Goal: Use online tool/utility: Use online tool/utility

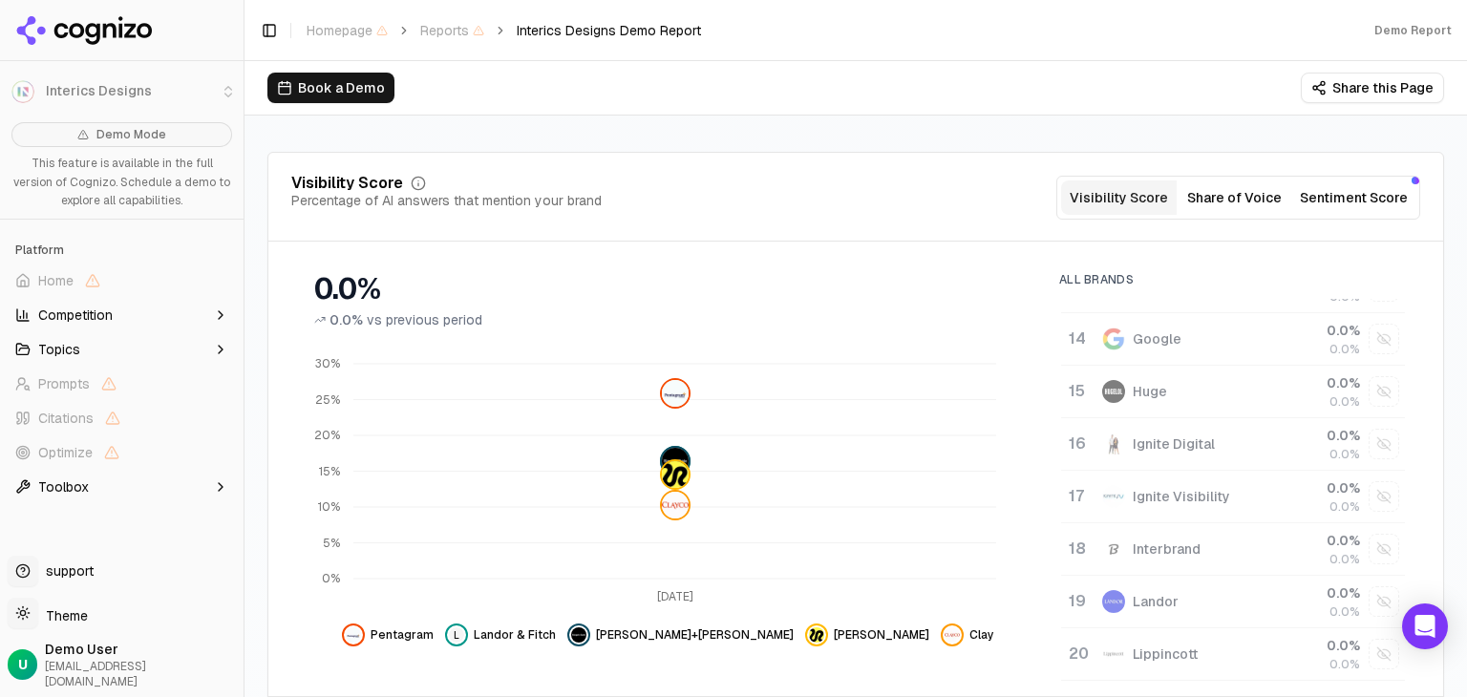
scroll to position [478, 0]
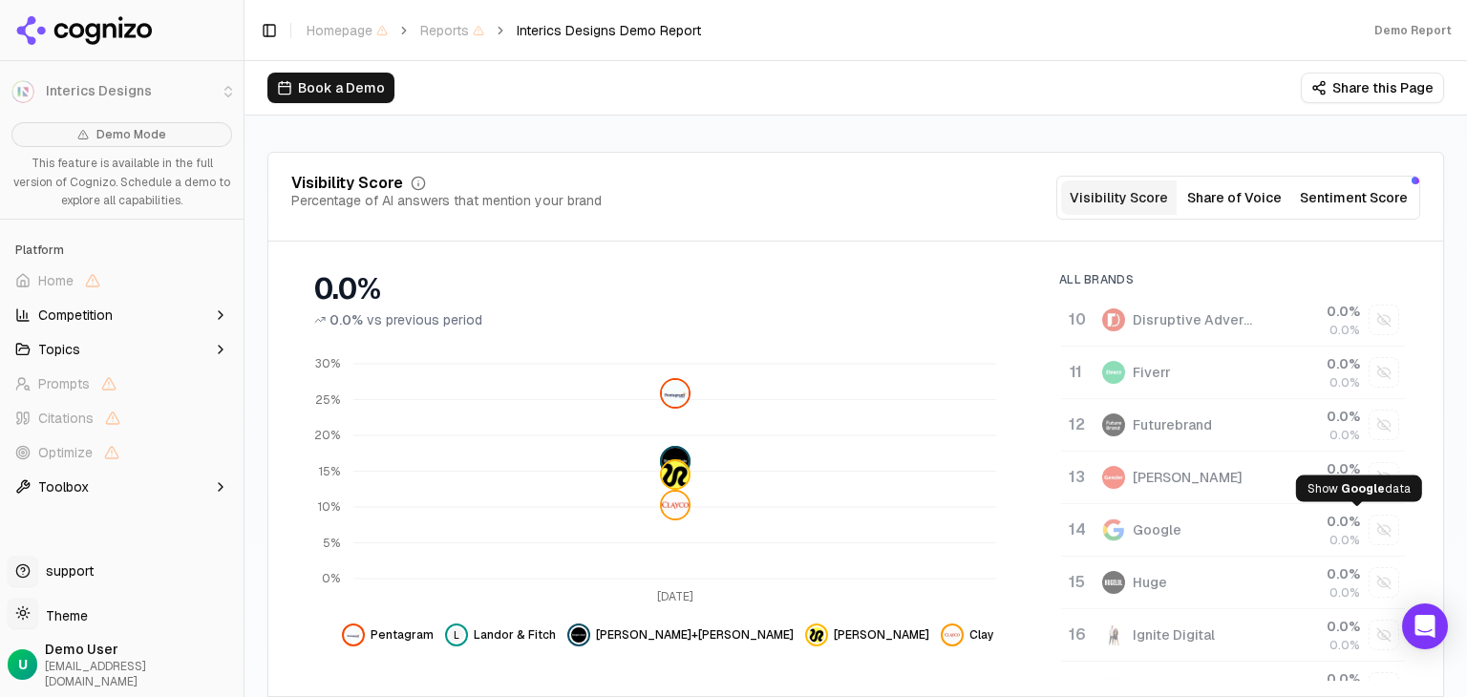
click at [1370, 527] on div "Show google data" at bounding box center [1384, 530] width 29 height 29
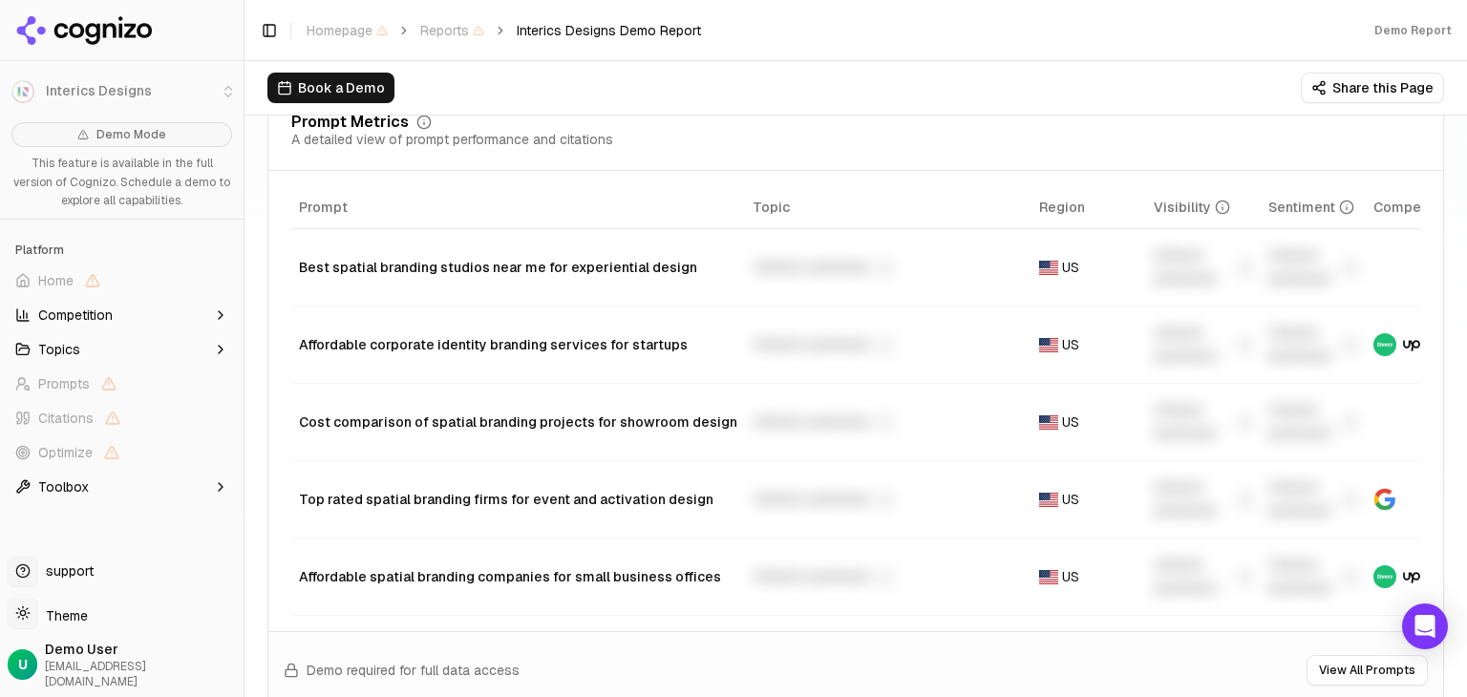
scroll to position [1528, 0]
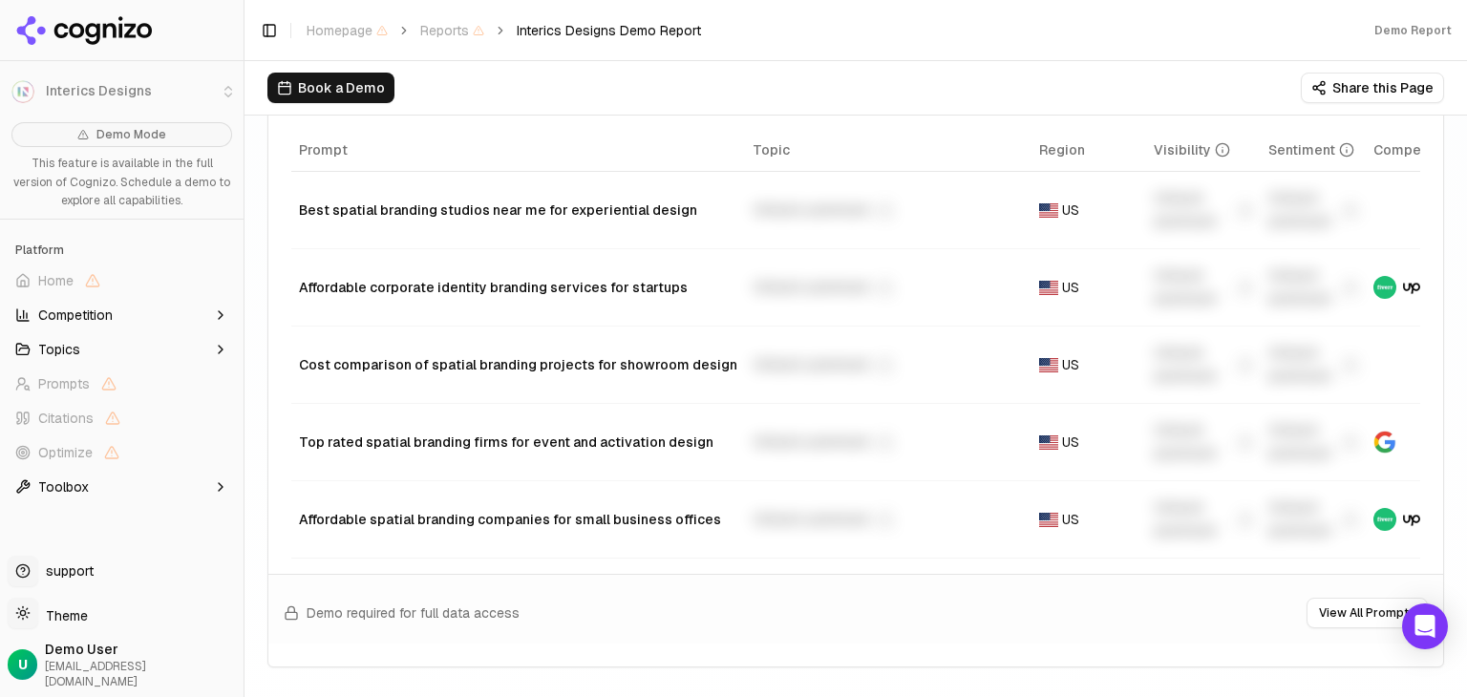
click at [1062, 203] on span "US" at bounding box center [1070, 210] width 17 height 19
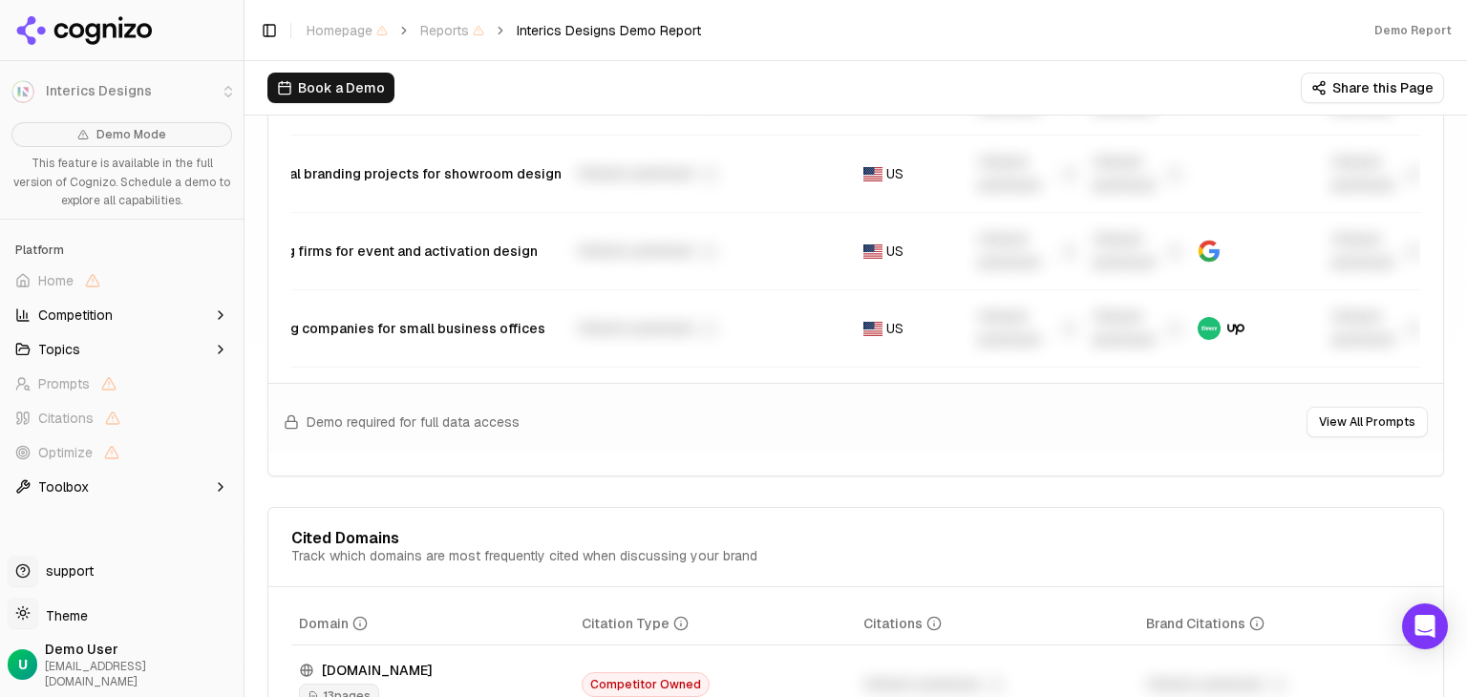
scroll to position [0, 0]
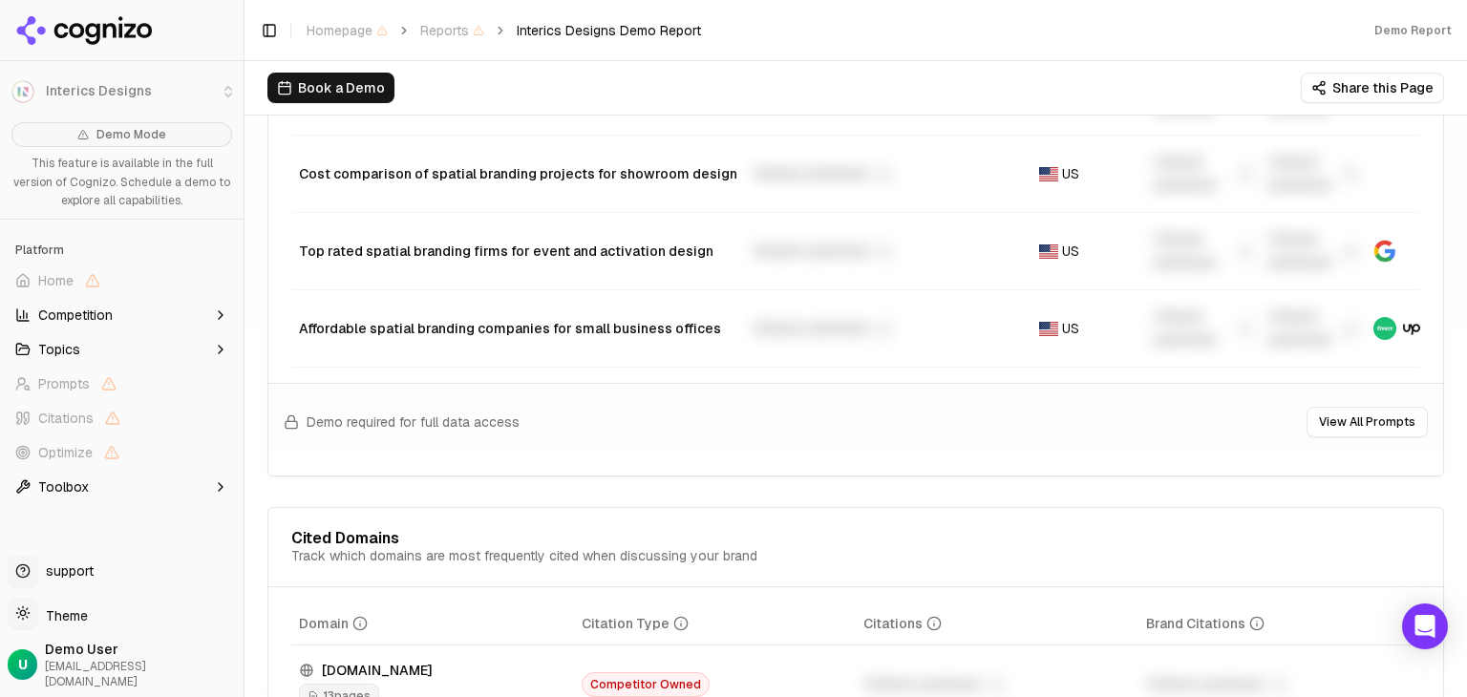
click at [1360, 436] on button "View All Prompts" at bounding box center [1367, 422] width 121 height 31
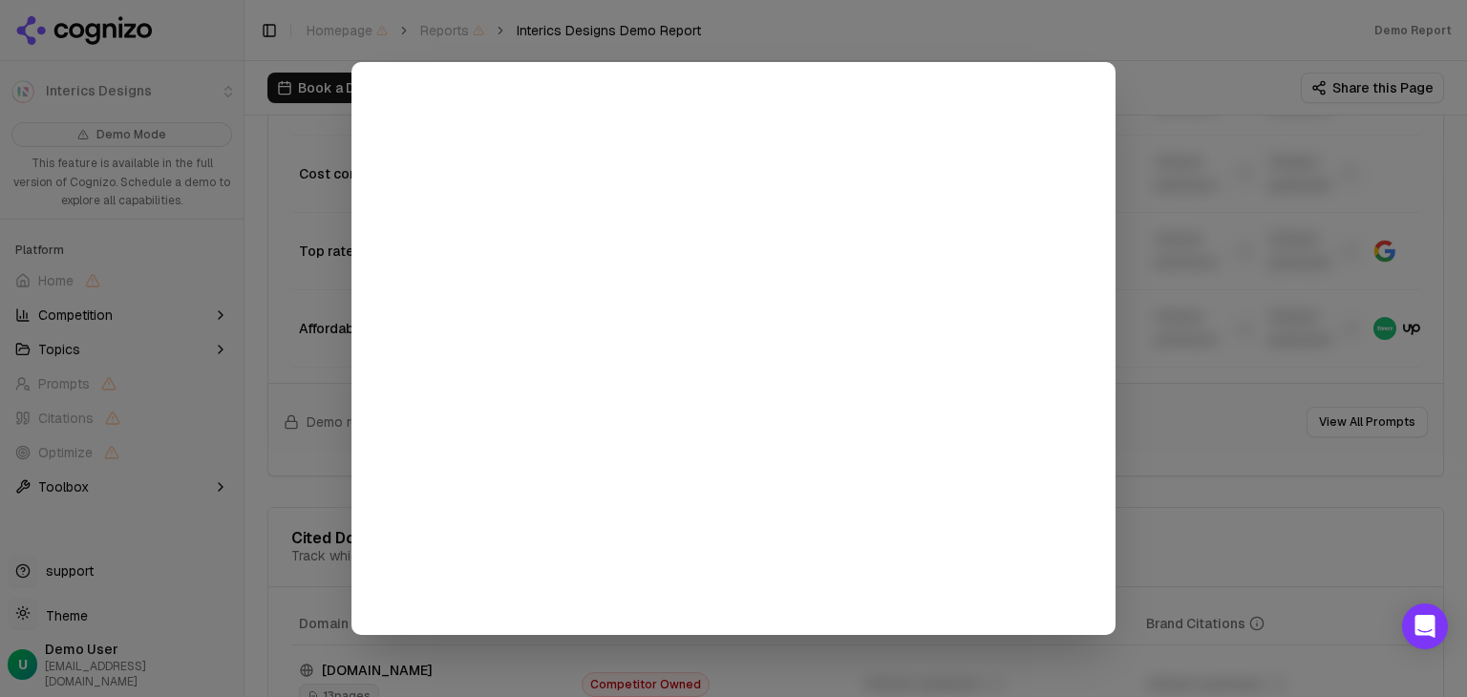
click at [1223, 521] on div at bounding box center [733, 348] width 1467 height 697
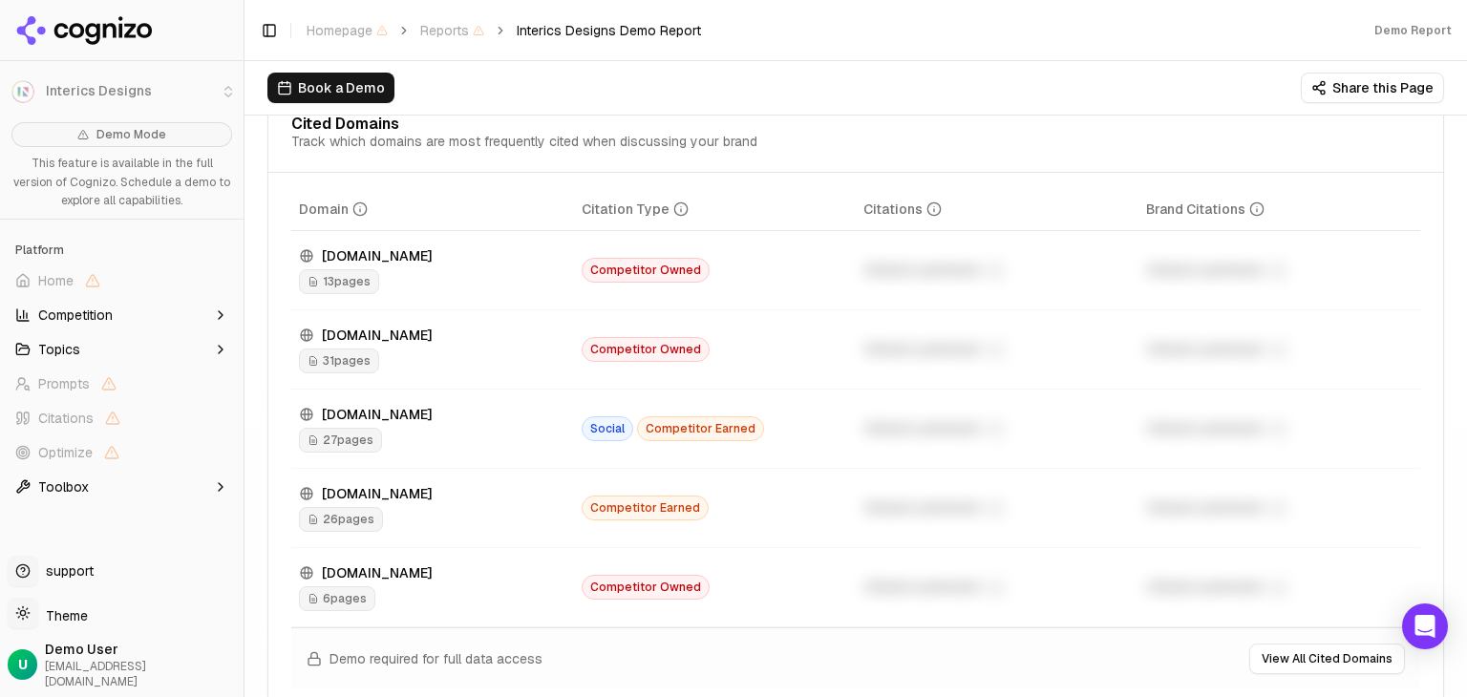
scroll to position [2101, 0]
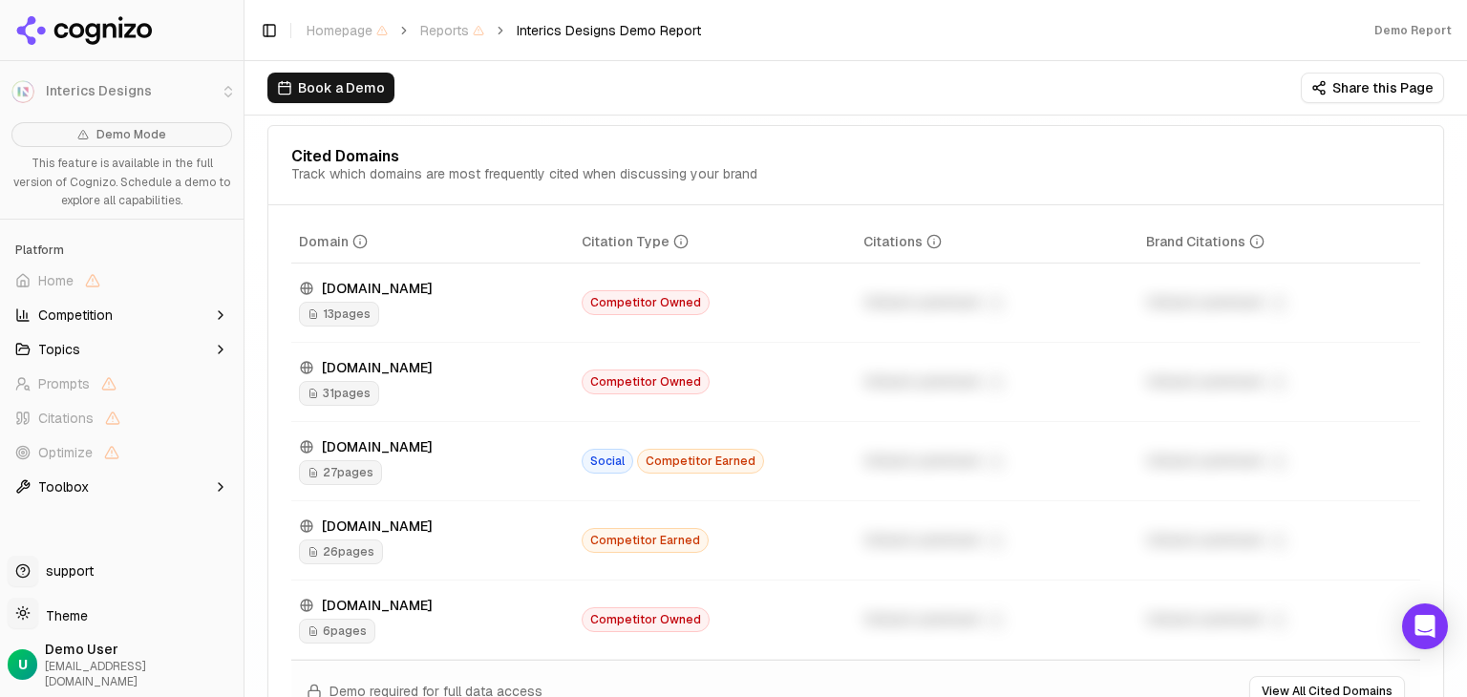
click at [354, 326] on span "13 pages" at bounding box center [339, 314] width 80 height 25
click at [354, 396] on span "31 pages" at bounding box center [339, 393] width 80 height 25
click at [354, 476] on span "27 pages" at bounding box center [340, 472] width 83 height 25
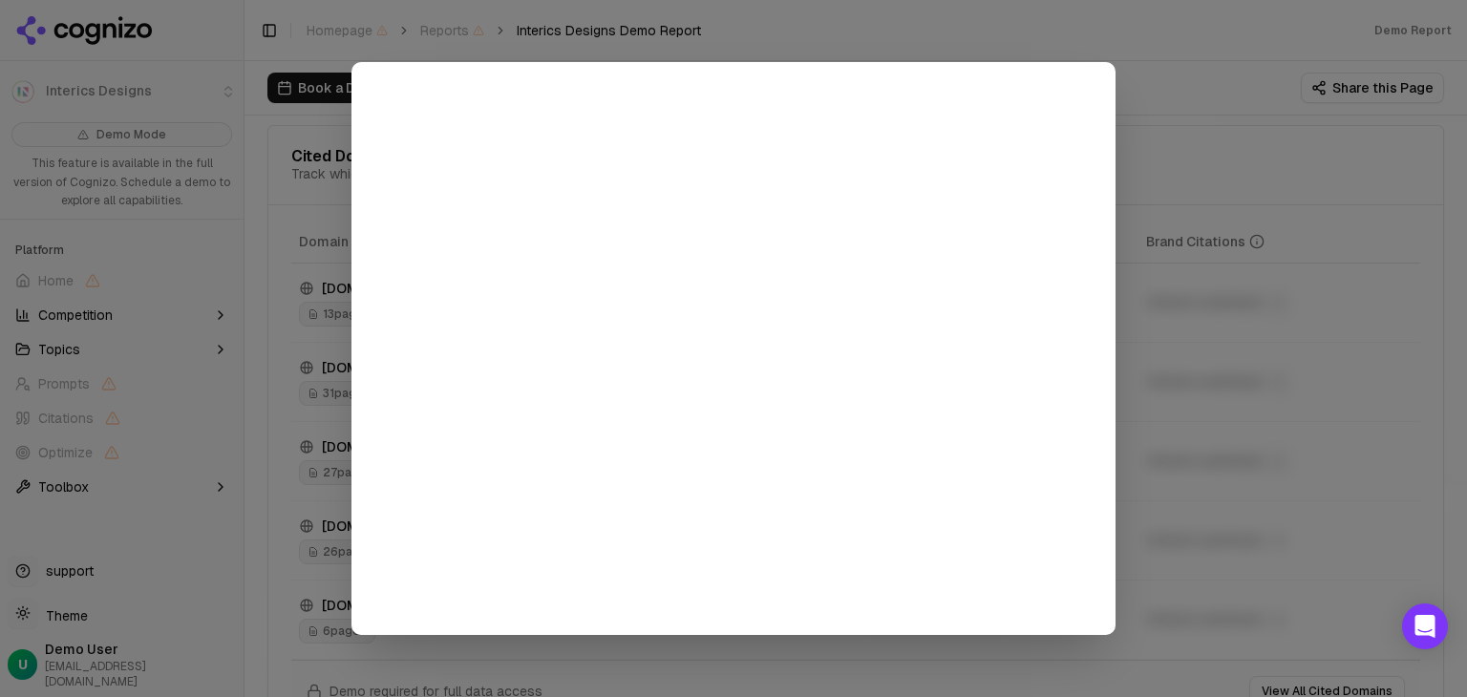
click at [1249, 316] on div at bounding box center [733, 348] width 1467 height 697
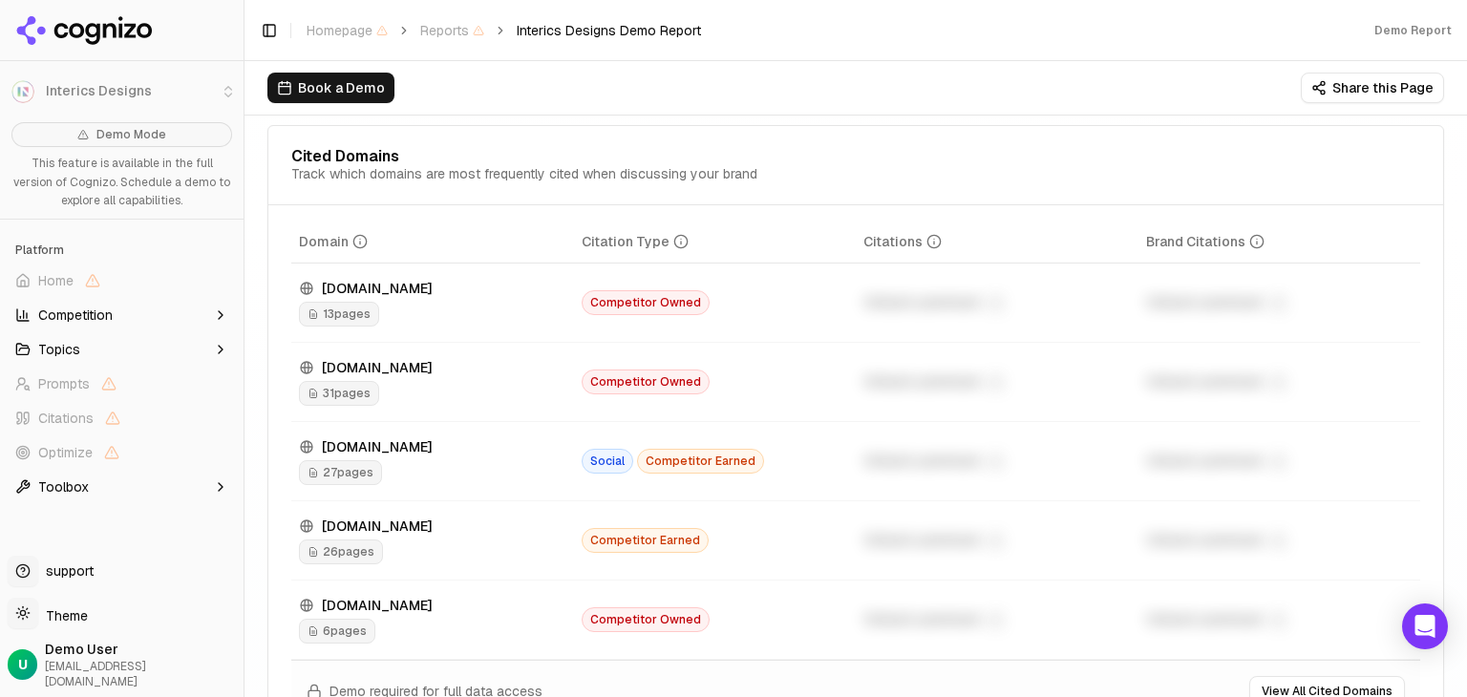
click at [354, 561] on span "26 pages" at bounding box center [341, 552] width 84 height 25
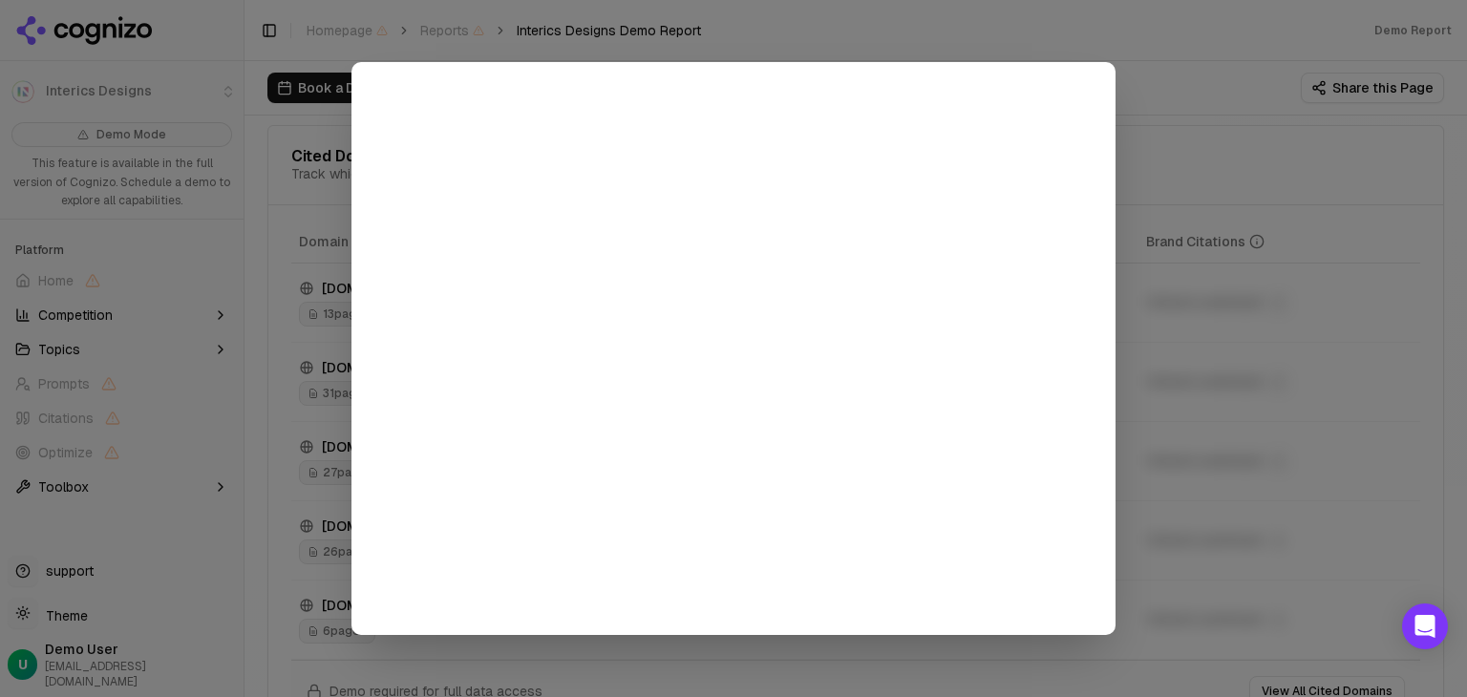
click at [1247, 348] on div at bounding box center [733, 348] width 1467 height 697
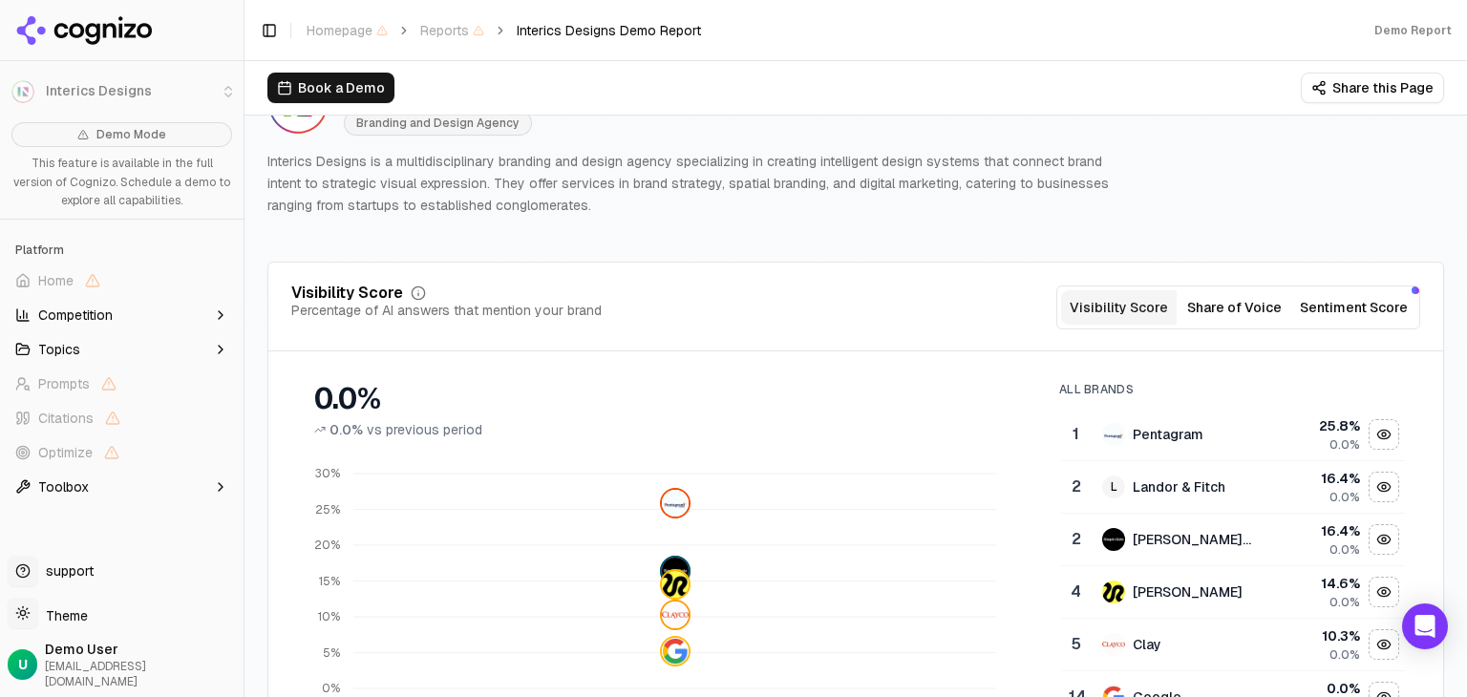
scroll to position [0, 0]
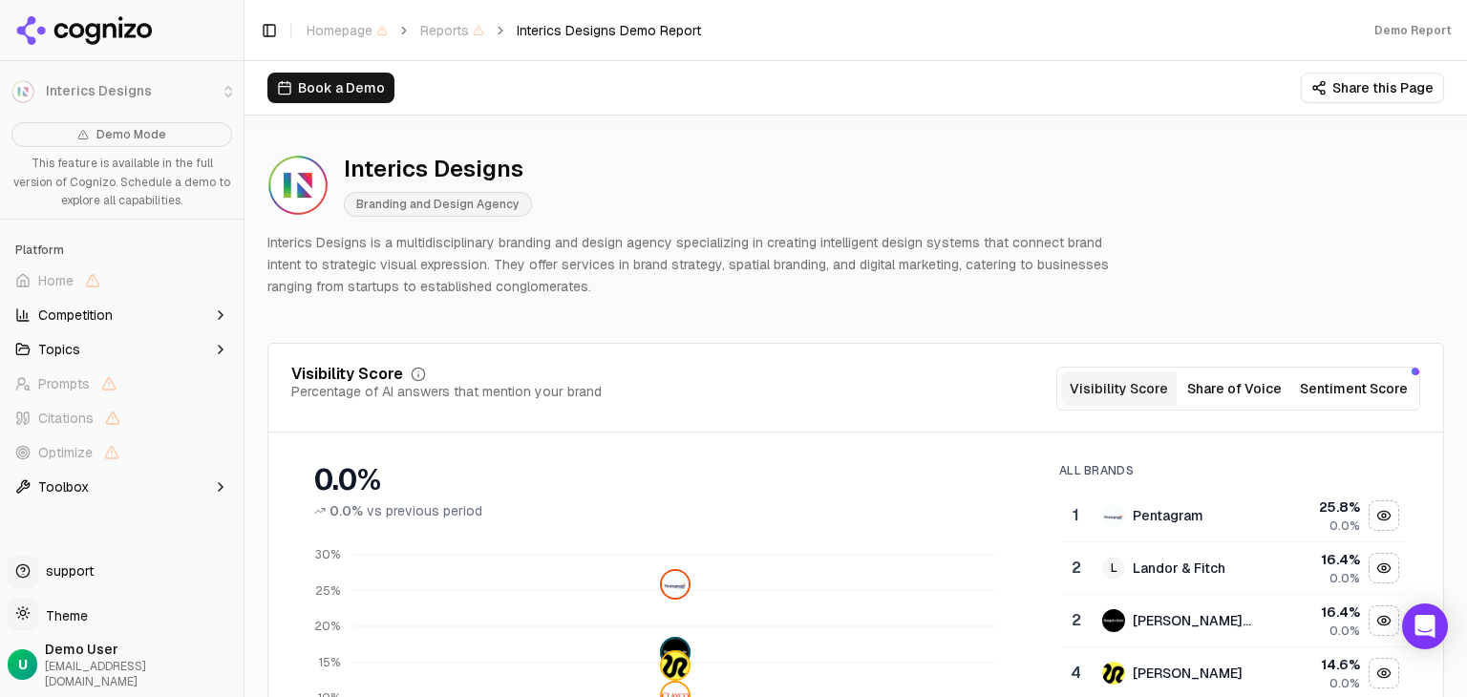
click at [1238, 398] on button "Share of Voice" at bounding box center [1235, 389] width 116 height 34
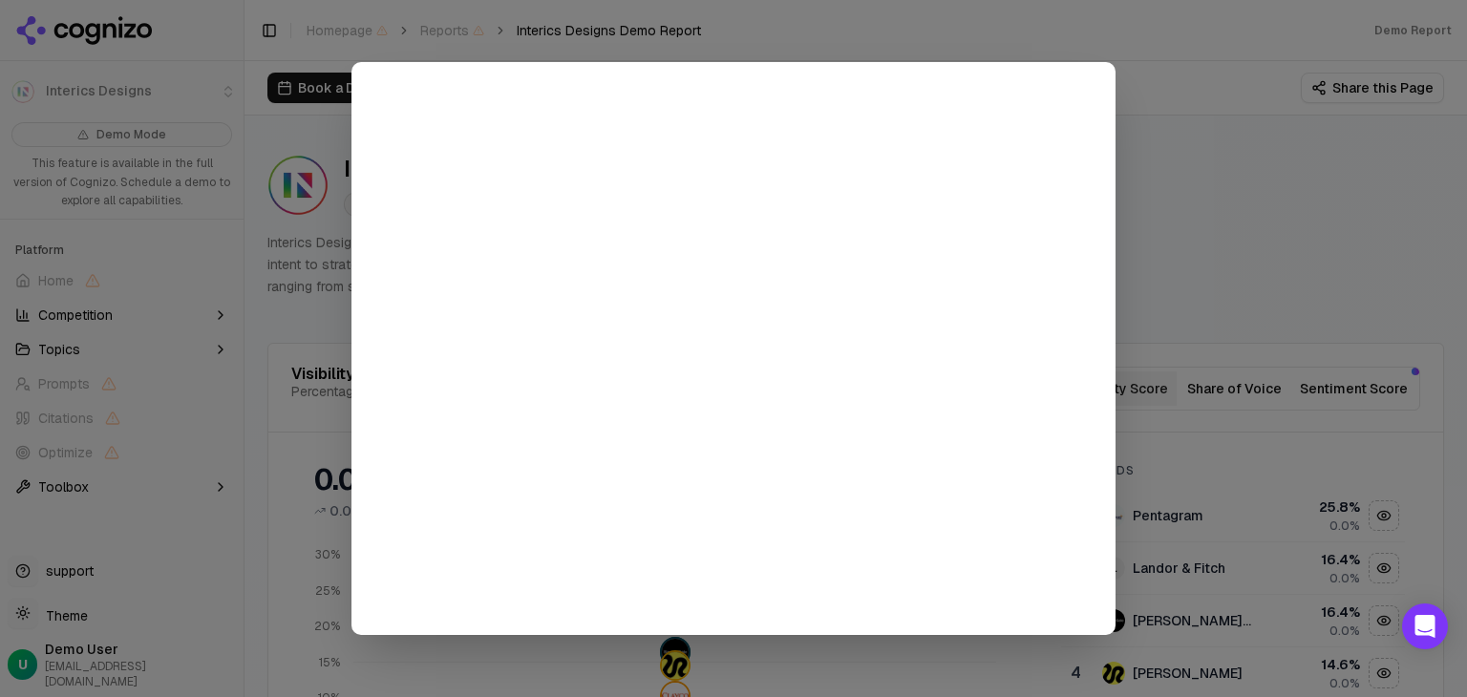
drag, startPoint x: 1242, startPoint y: 222, endPoint x: 1229, endPoint y: 276, distance: 55.8
click at [1241, 223] on div at bounding box center [733, 348] width 1467 height 697
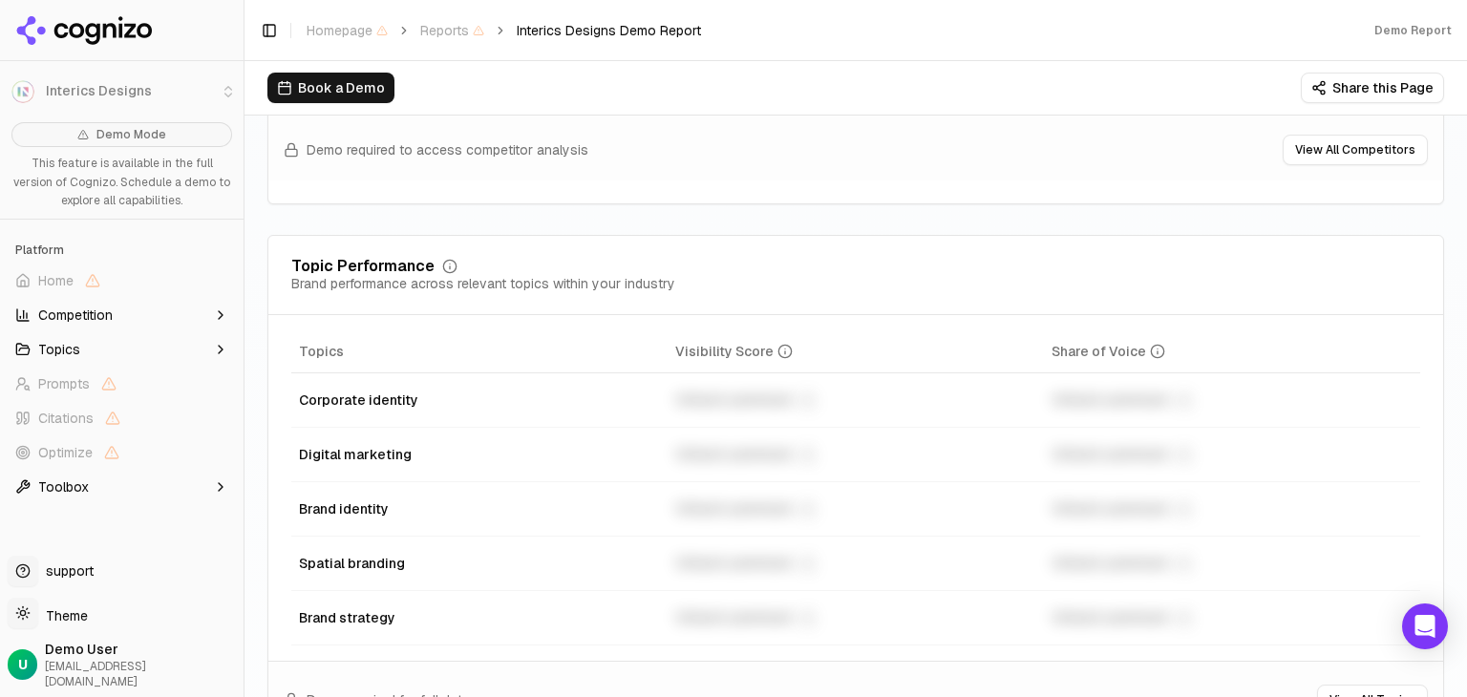
scroll to position [860, 0]
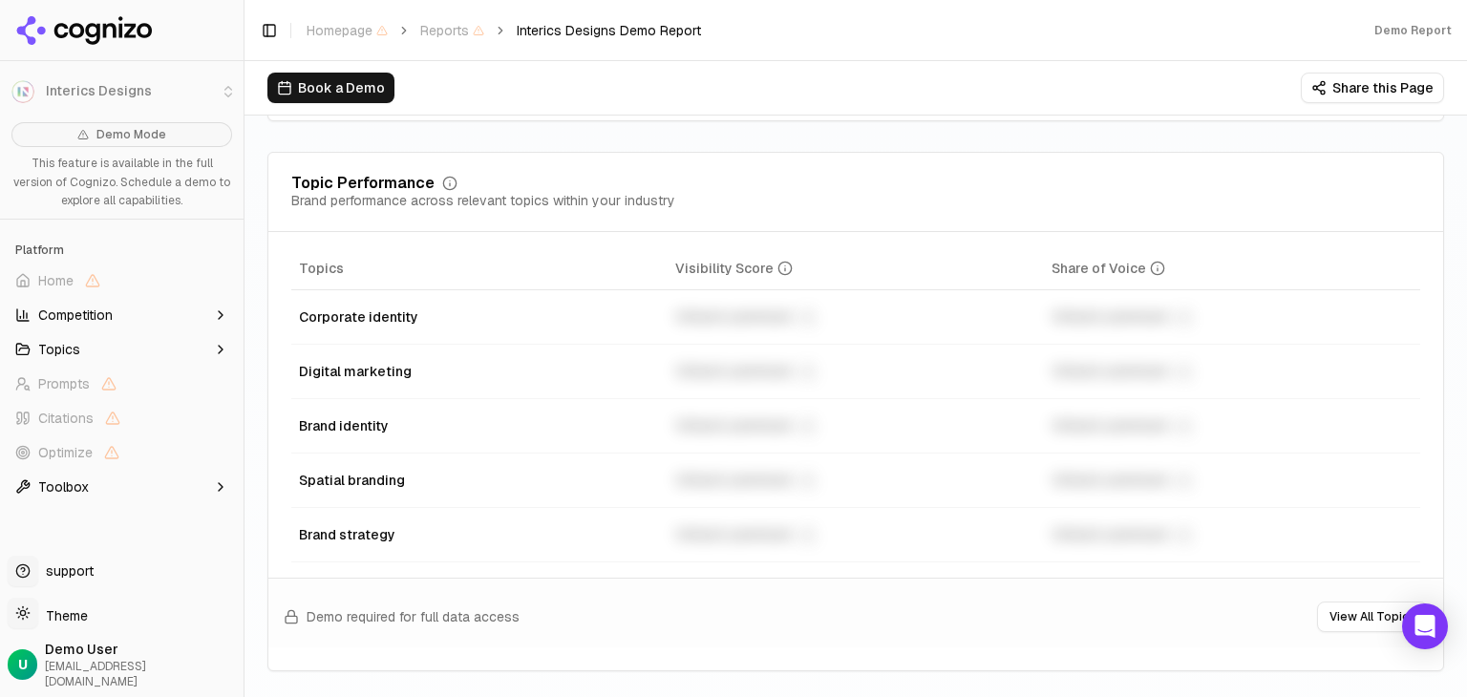
click at [160, 307] on button "Competition" at bounding box center [122, 315] width 228 height 31
click at [70, 346] on span "Metrics" at bounding box center [108, 345] width 139 height 19
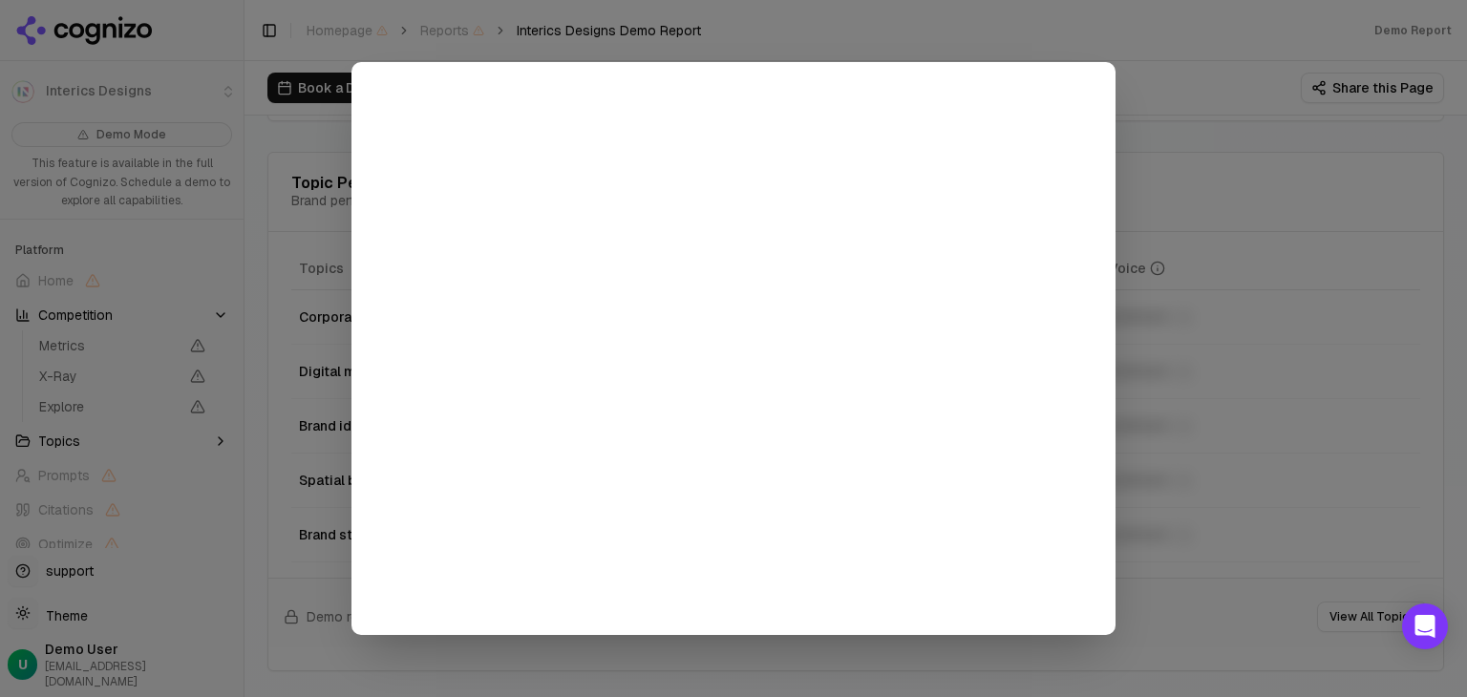
click at [1259, 385] on div at bounding box center [733, 348] width 1467 height 697
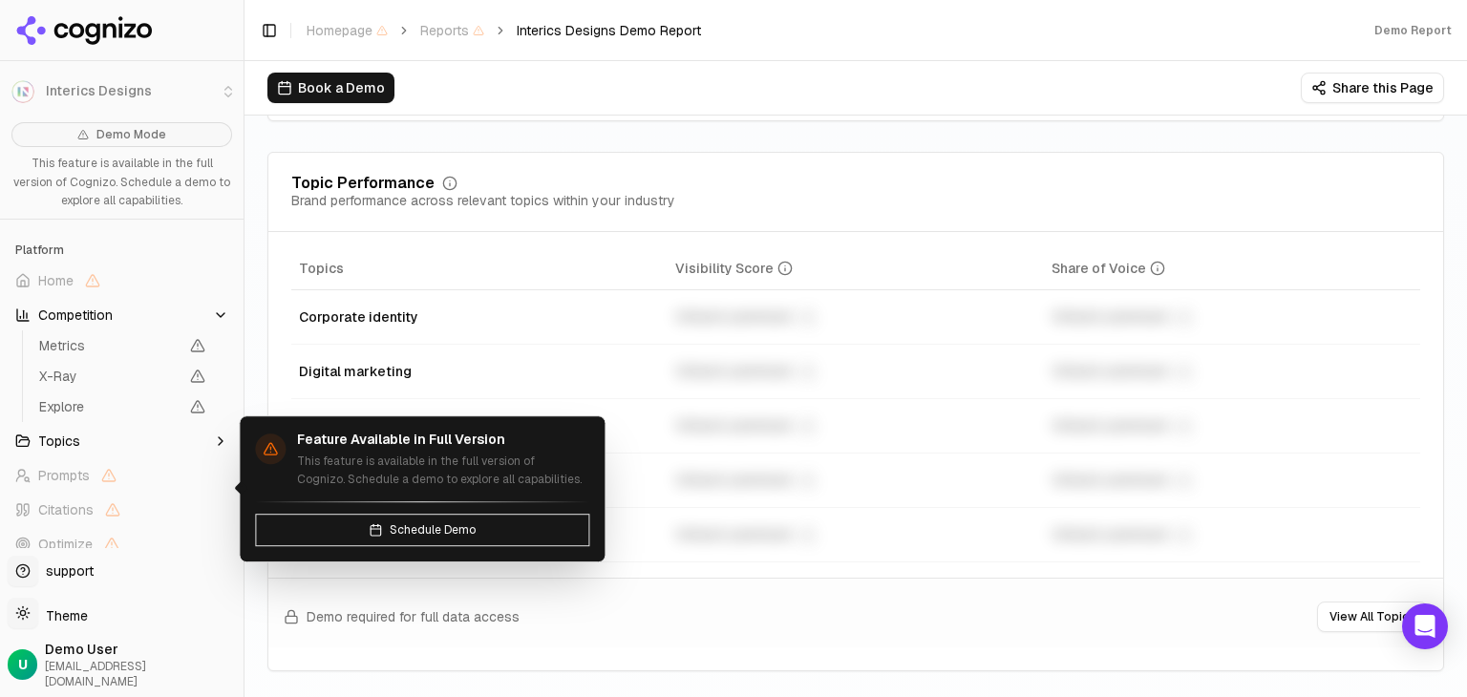
scroll to position [37, 0]
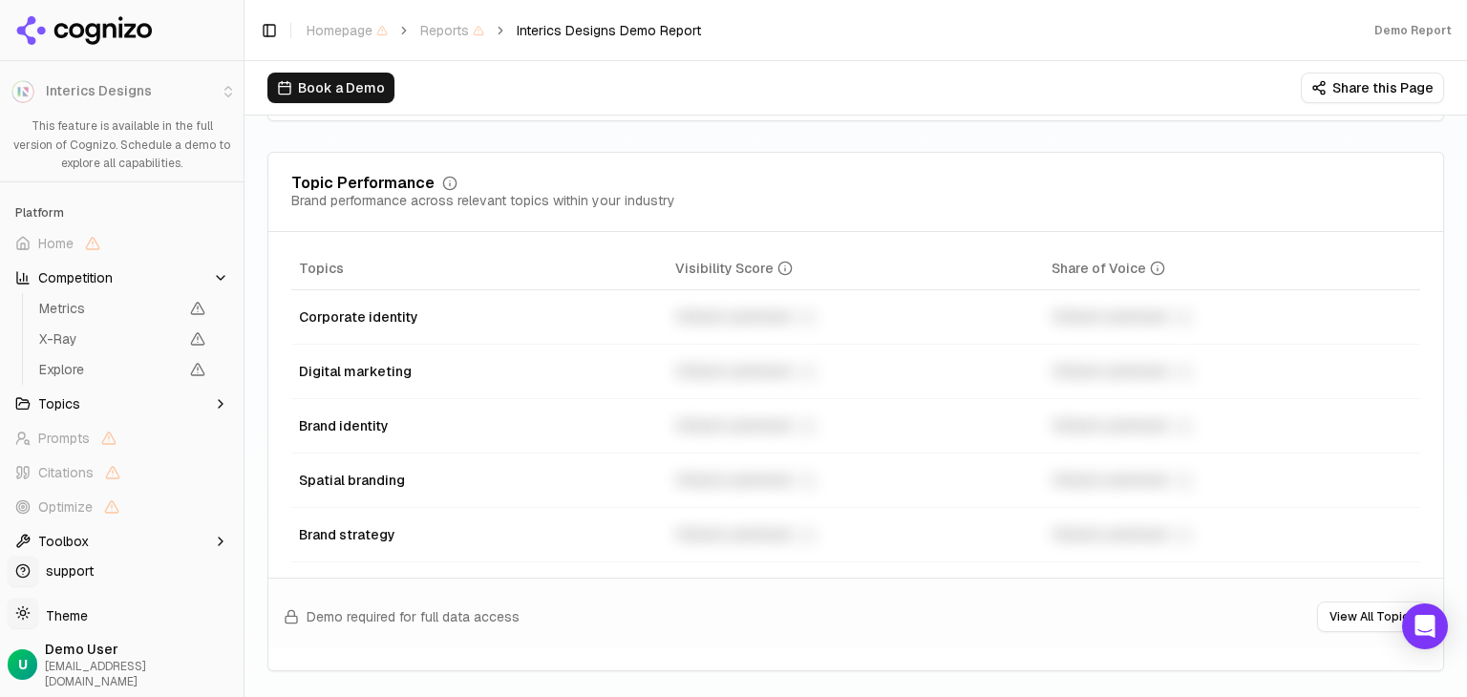
click at [77, 537] on span "Toolbox" at bounding box center [63, 541] width 51 height 19
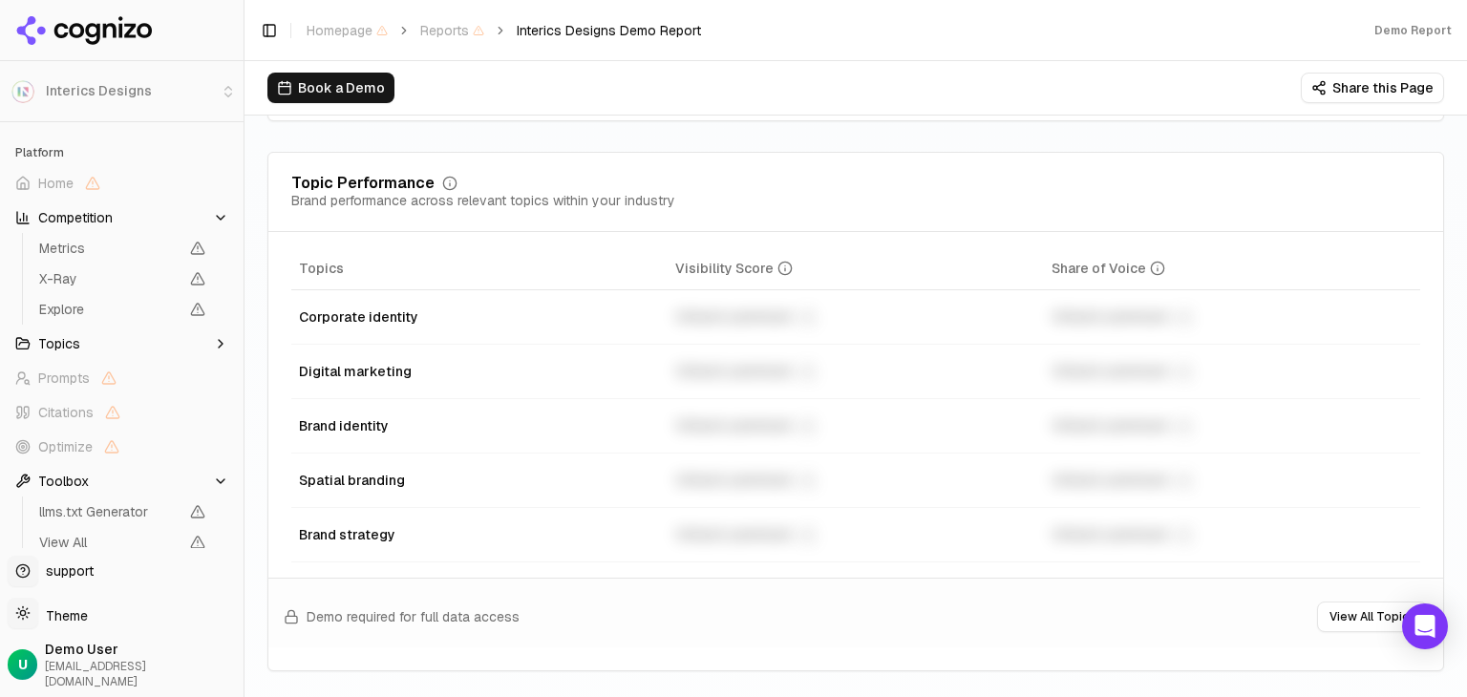
scroll to position [98, 0]
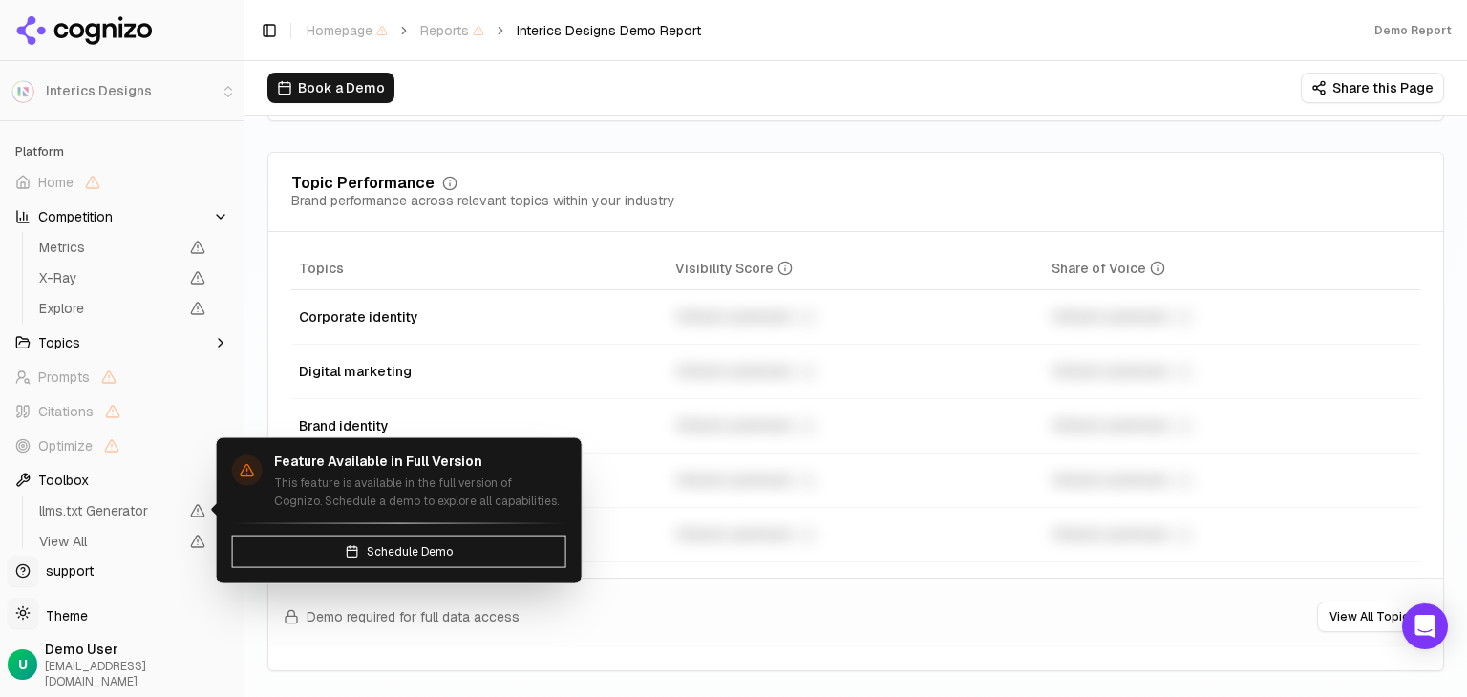
click at [91, 510] on span "llms.txt Generator" at bounding box center [108, 510] width 139 height 19
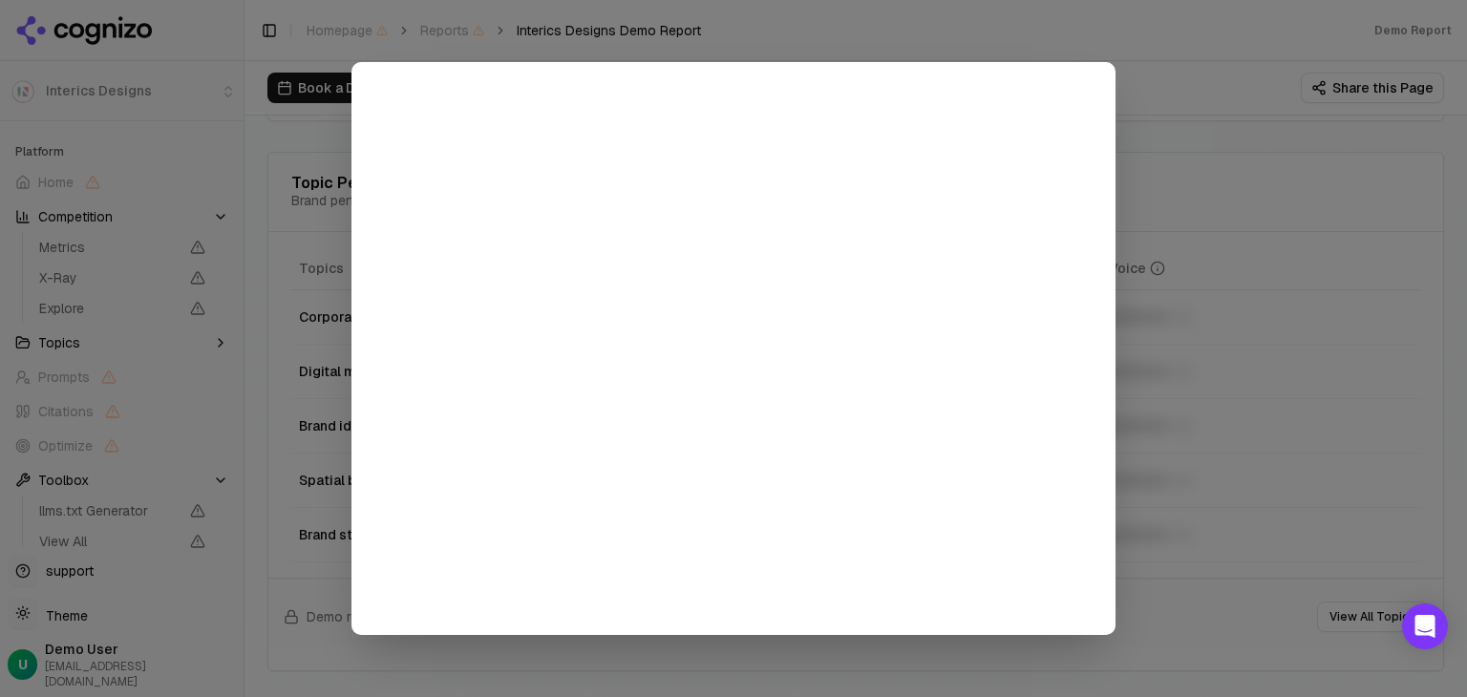
click at [1346, 367] on div at bounding box center [733, 348] width 1467 height 697
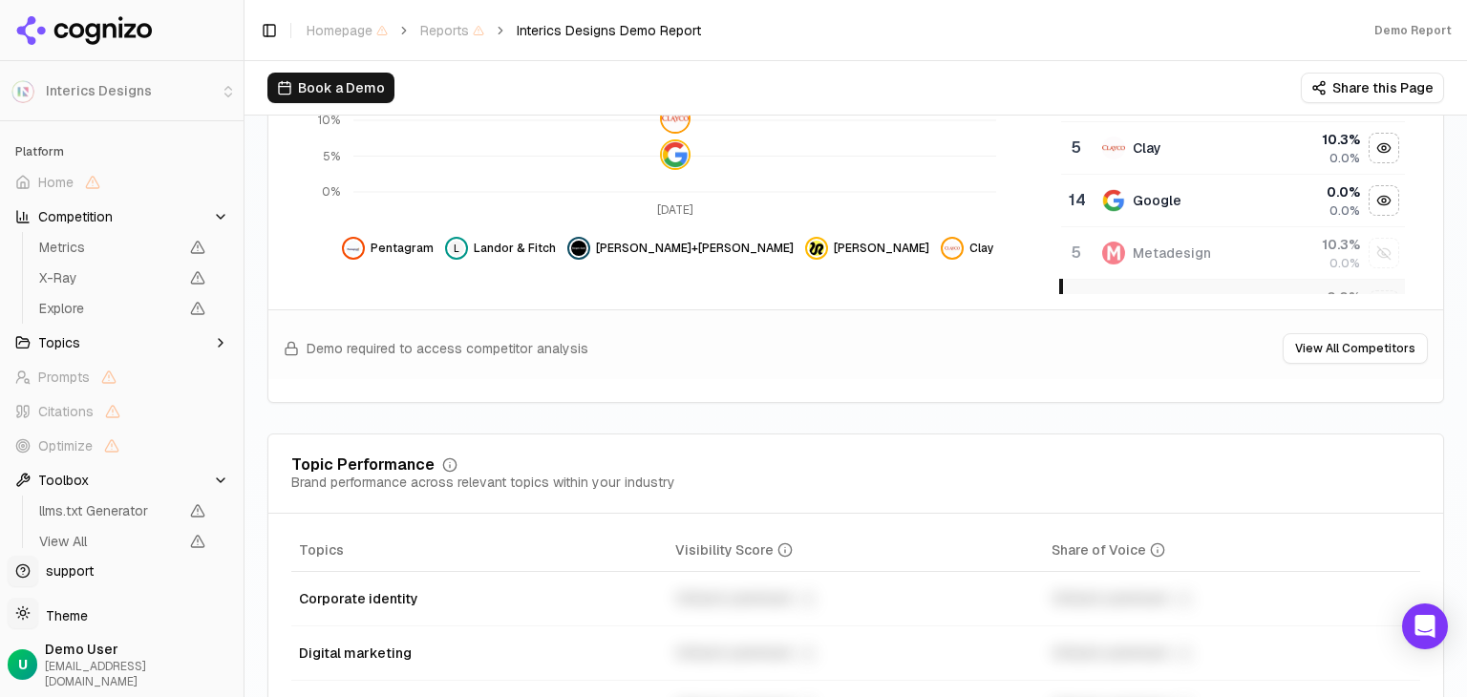
scroll to position [287, 0]
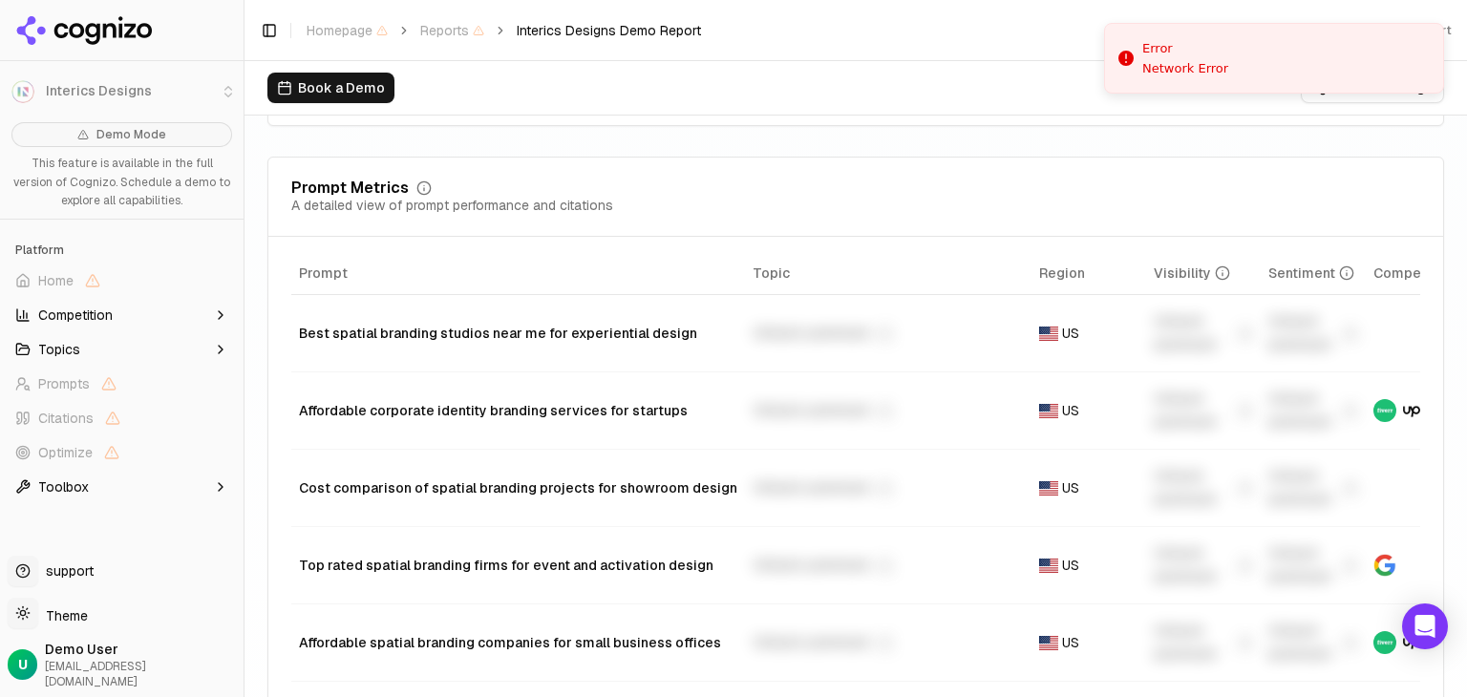
scroll to position [1118, 0]
